Goal: Navigation & Orientation: Find specific page/section

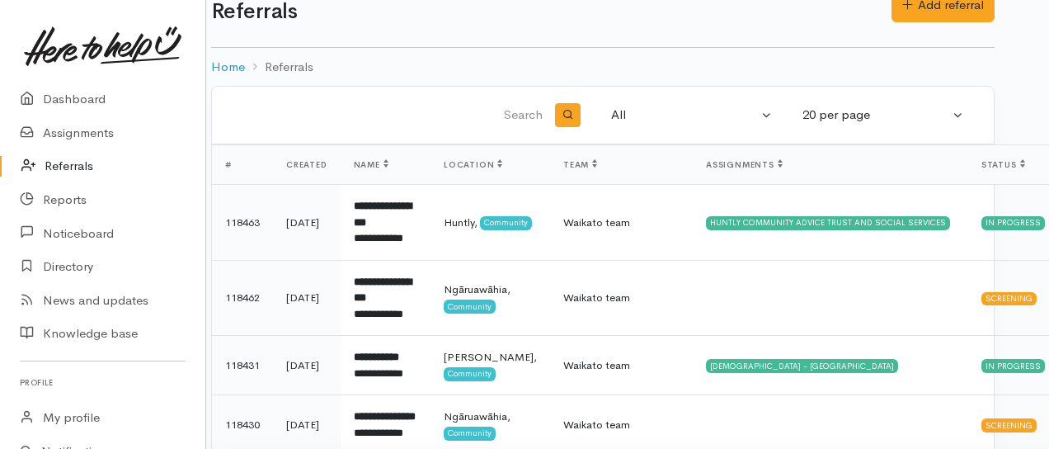
scroll to position [0, 25]
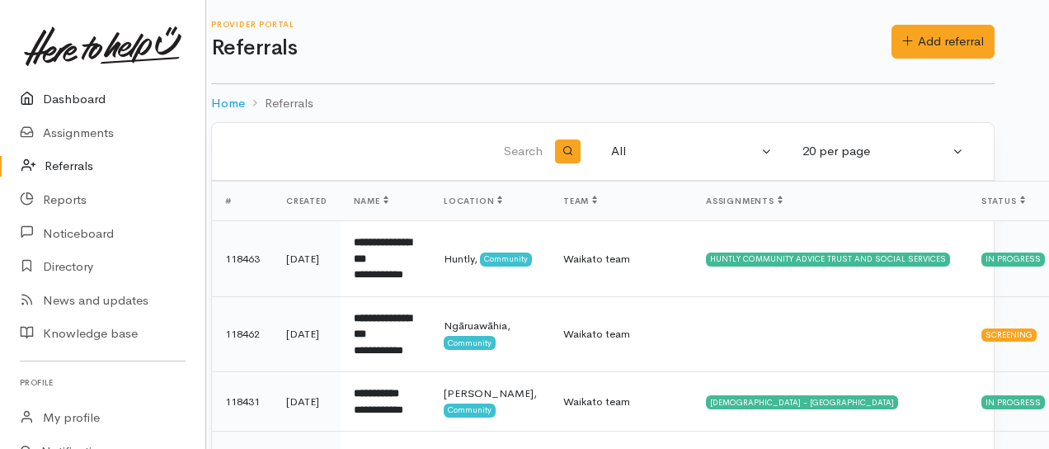
click at [78, 93] on link "Dashboard" at bounding box center [102, 99] width 205 height 34
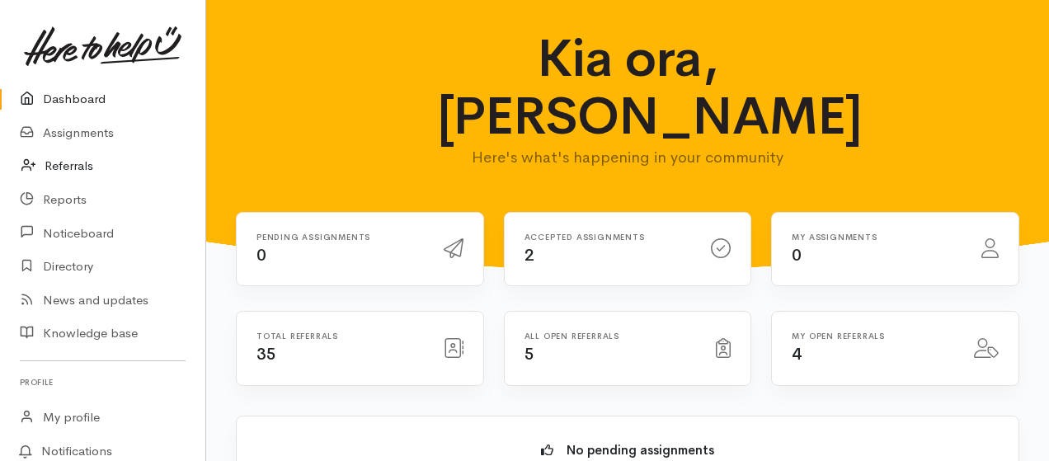
click at [73, 162] on link "Referrals" at bounding box center [102, 166] width 205 height 34
